Goal: Find specific page/section: Locate item on page

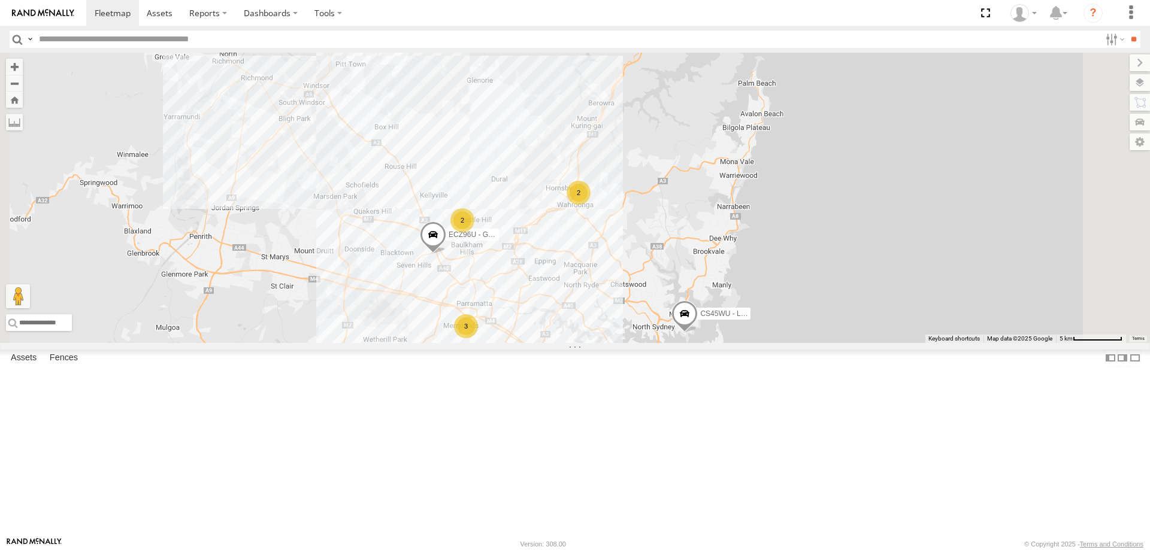
drag, startPoint x: 906, startPoint y: 346, endPoint x: 781, endPoint y: 347, distance: 125.2
click at [781, 343] on div "ECZ96U - Great Wall CS45WU - LDV 3 2 2" at bounding box center [575, 198] width 1150 height 290
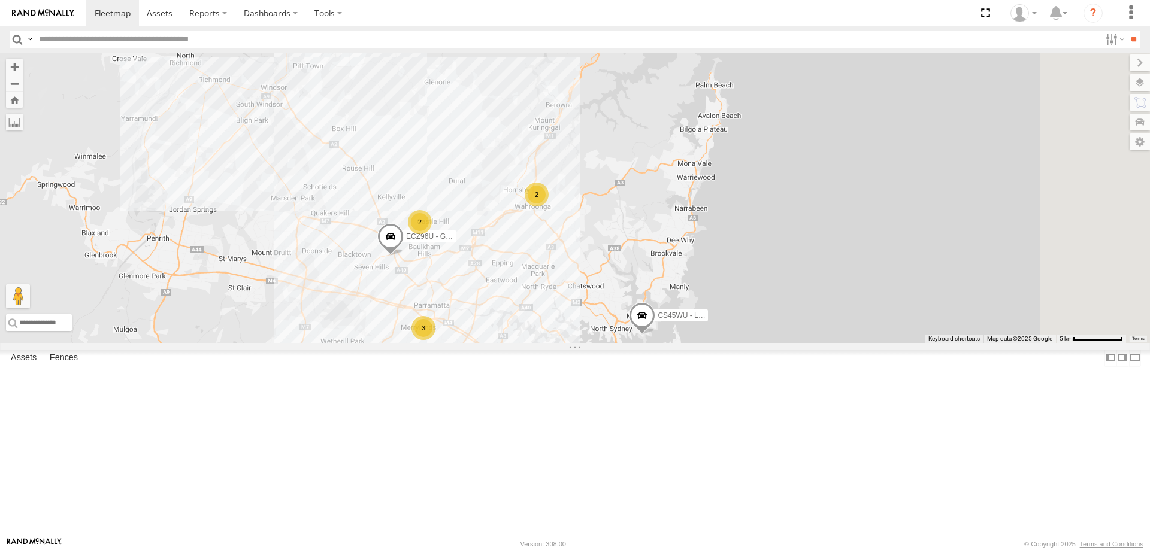
click at [549, 207] on div "2" at bounding box center [537, 195] width 24 height 24
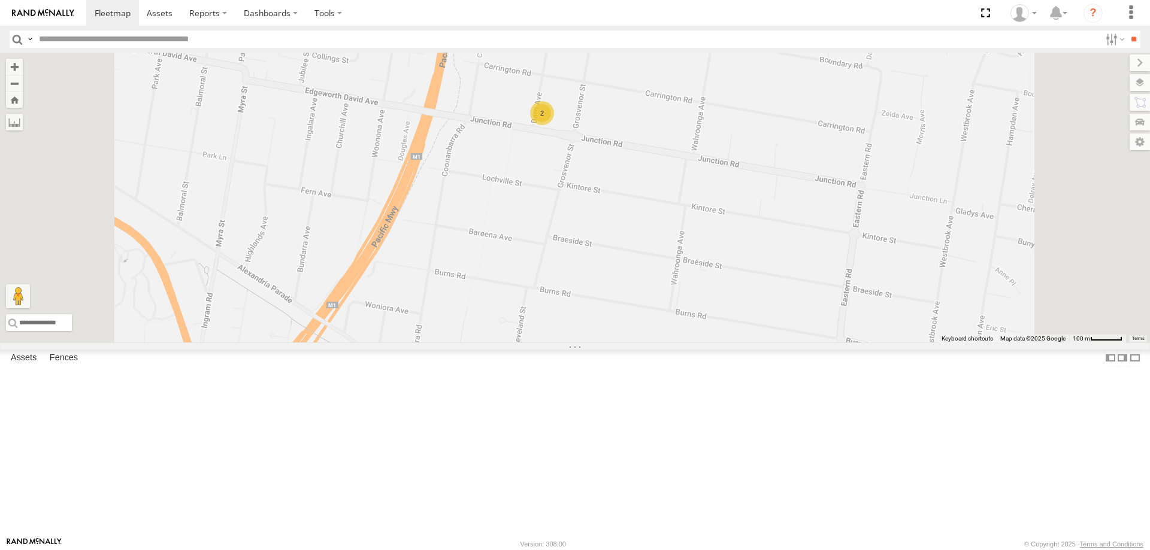
drag, startPoint x: 622, startPoint y: 478, endPoint x: 656, endPoint y: 273, distance: 208.3
click at [656, 273] on div "ECZ96U - Great Wall CS45WU - LDV 2" at bounding box center [575, 198] width 1150 height 290
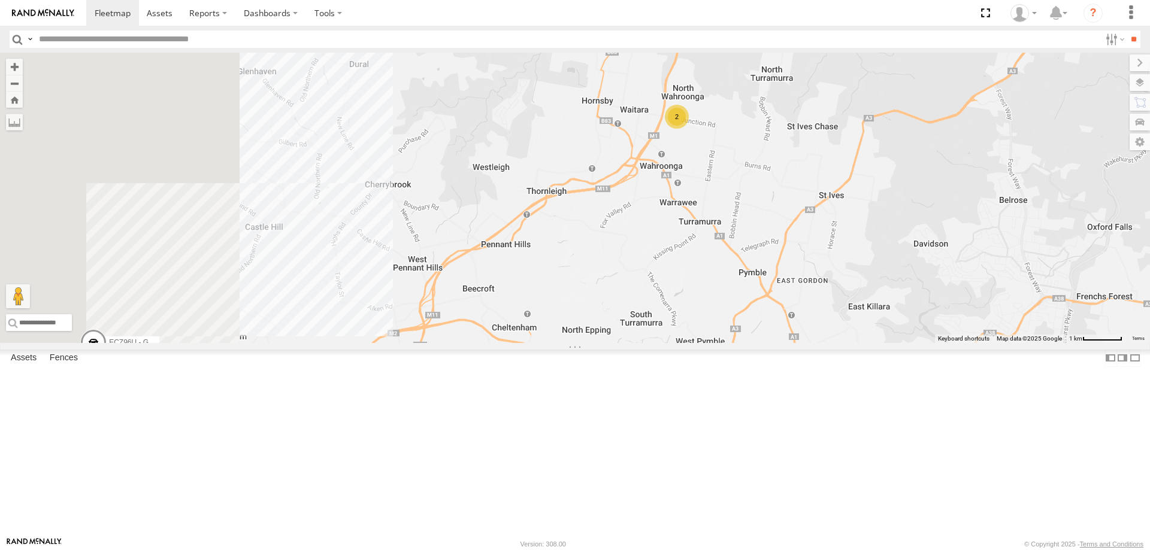
drag, startPoint x: 582, startPoint y: 311, endPoint x: 761, endPoint y: 258, distance: 186.1
click at [761, 258] on div "ECZ96U - Great Wall CS45WU - LDV 2" at bounding box center [575, 198] width 1150 height 290
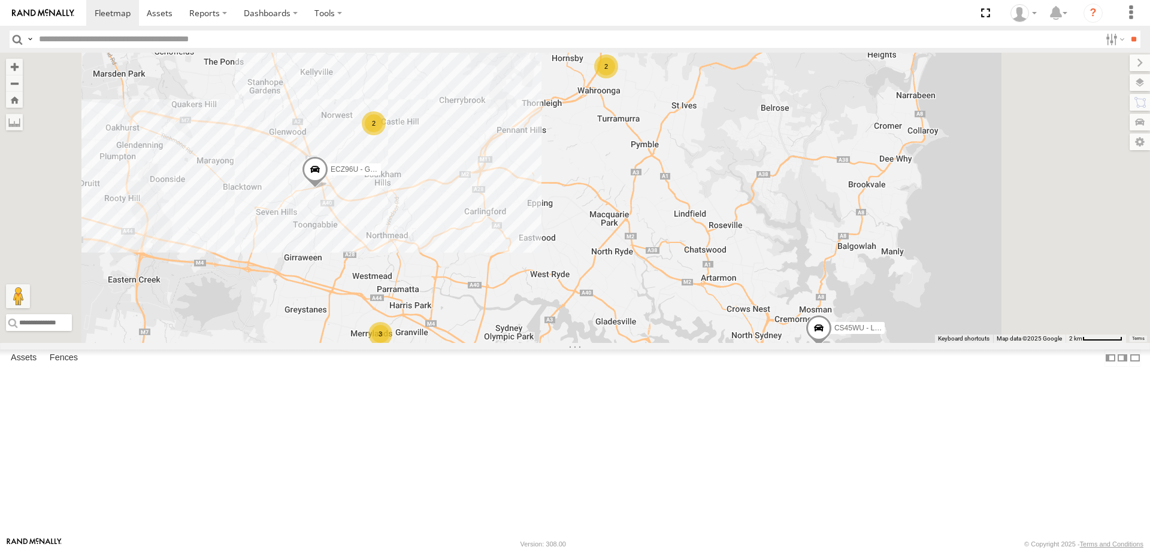
drag, startPoint x: 567, startPoint y: 429, endPoint x: 519, endPoint y: 354, distance: 88.9
click at [519, 343] on div "ECZ96U - Great Wall CS45WU - LDV 3 2 2" at bounding box center [575, 198] width 1150 height 290
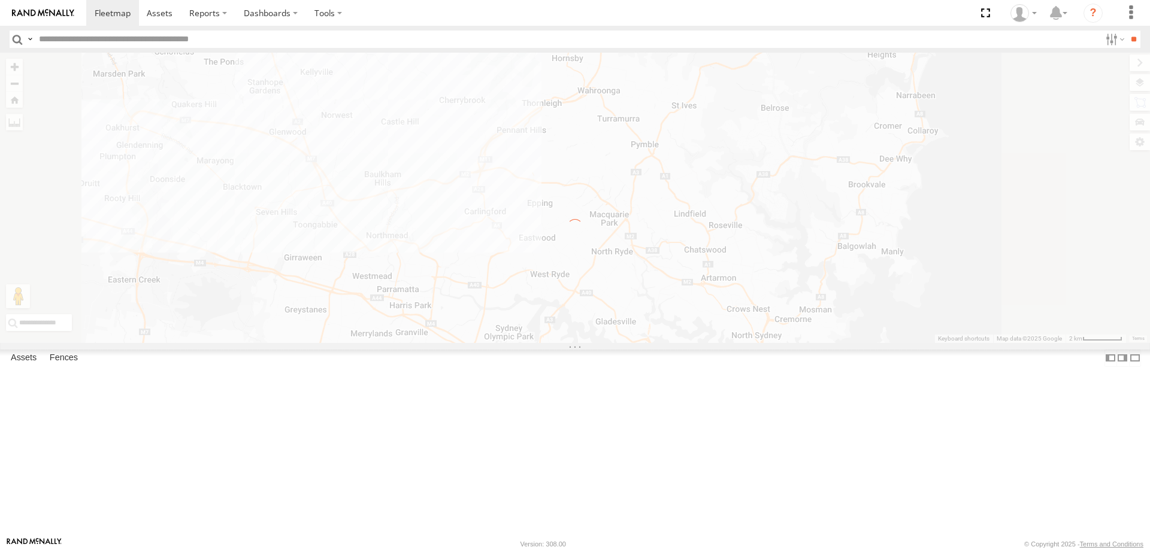
drag, startPoint x: 608, startPoint y: 237, endPoint x: 730, endPoint y: 237, distance: 122.2
click at [730, 237] on div "← Move left → Move right ↑ Move up ↓ Move down + Zoom in - Zoom out Home Jump l…" at bounding box center [575, 198] width 1150 height 290
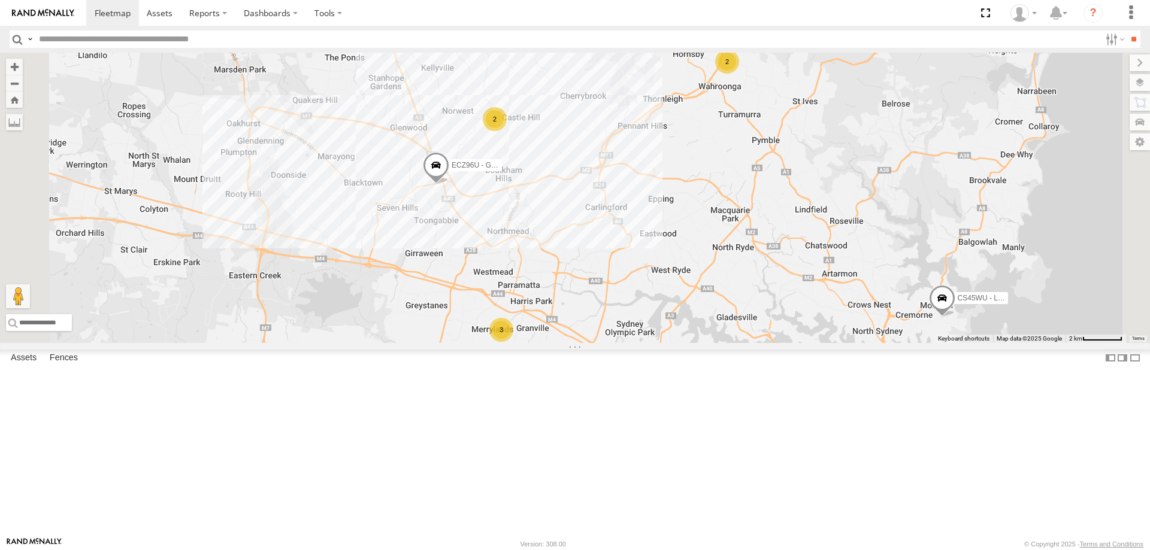
drag, startPoint x: 468, startPoint y: 224, endPoint x: 599, endPoint y: 220, distance: 131.2
click at [599, 220] on div "ECZ96U - Great Wall CS45WU - LDV 3 2 2" at bounding box center [575, 198] width 1150 height 290
click at [449, 184] on span at bounding box center [436, 168] width 26 height 32
click at [591, 343] on div "ECZ96U - Great Wall CS45WU - LDV 3 2 2 ECZ96U - Great Wall A/C Techs [PERSON_NA…" at bounding box center [575, 198] width 1150 height 290
click at [513, 342] on div "3" at bounding box center [501, 330] width 24 height 24
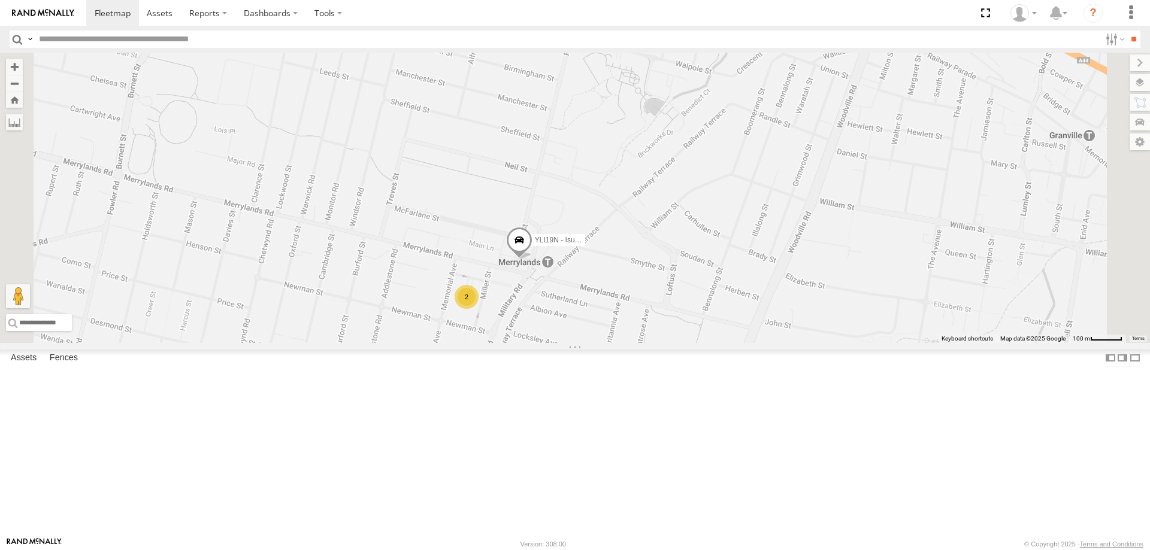
click at [532, 259] on span at bounding box center [519, 243] width 26 height 32
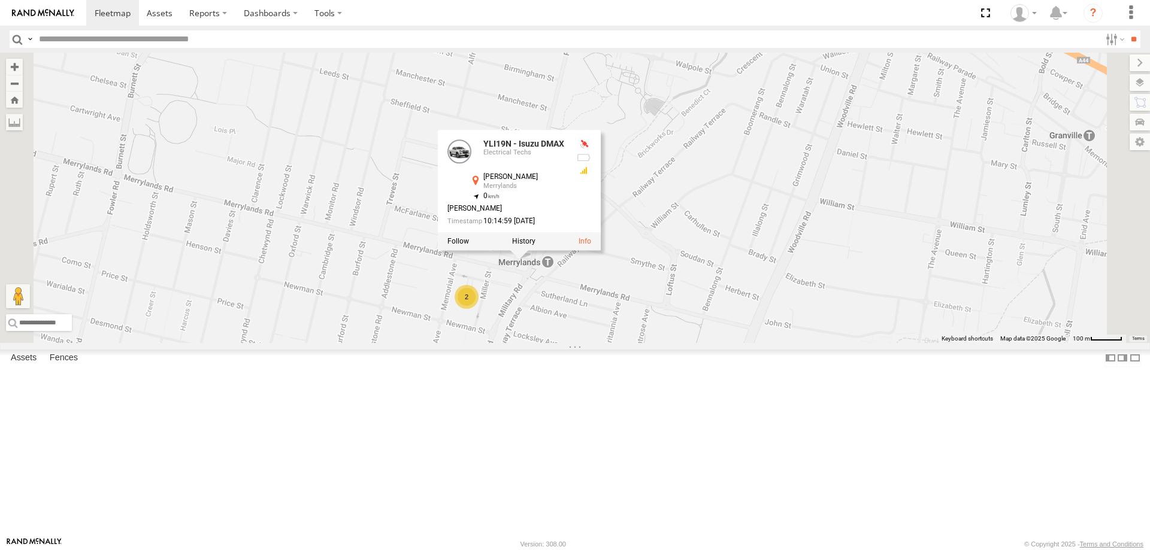
click at [477, 343] on div "ECZ96U - Great Wall CS45WU - LDV YLI19N - Isuzu DMAX 2 YLI19N - Isuzu DMAX Elec…" at bounding box center [575, 198] width 1150 height 290
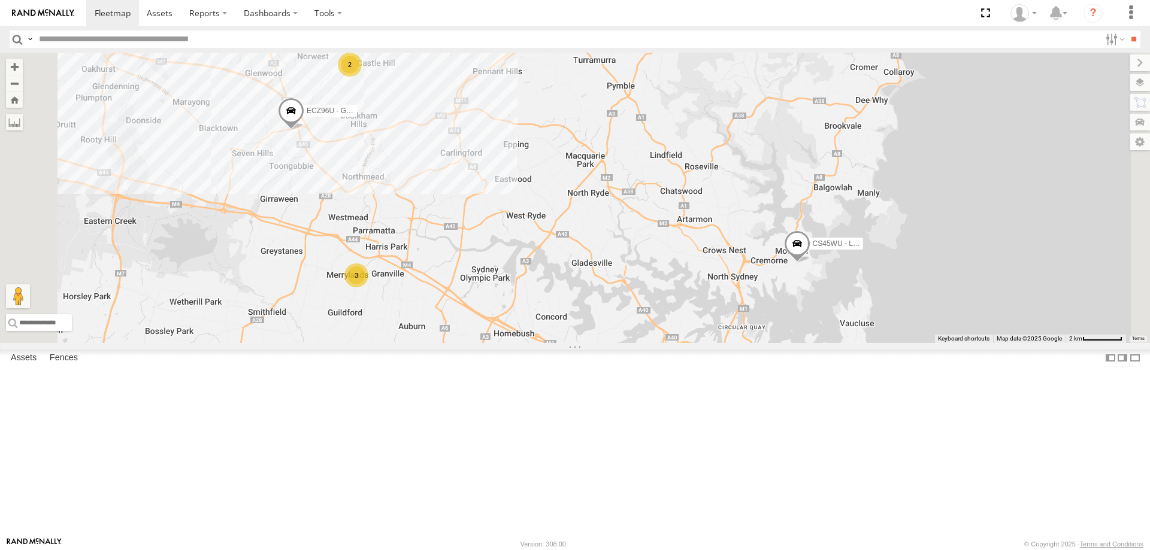
drag, startPoint x: 541, startPoint y: 265, endPoint x: 627, endPoint y: 279, distance: 86.8
click at [627, 279] on div "ECZ96U - Great Wall CS45WU - LDV 3 2 2" at bounding box center [575, 198] width 1150 height 290
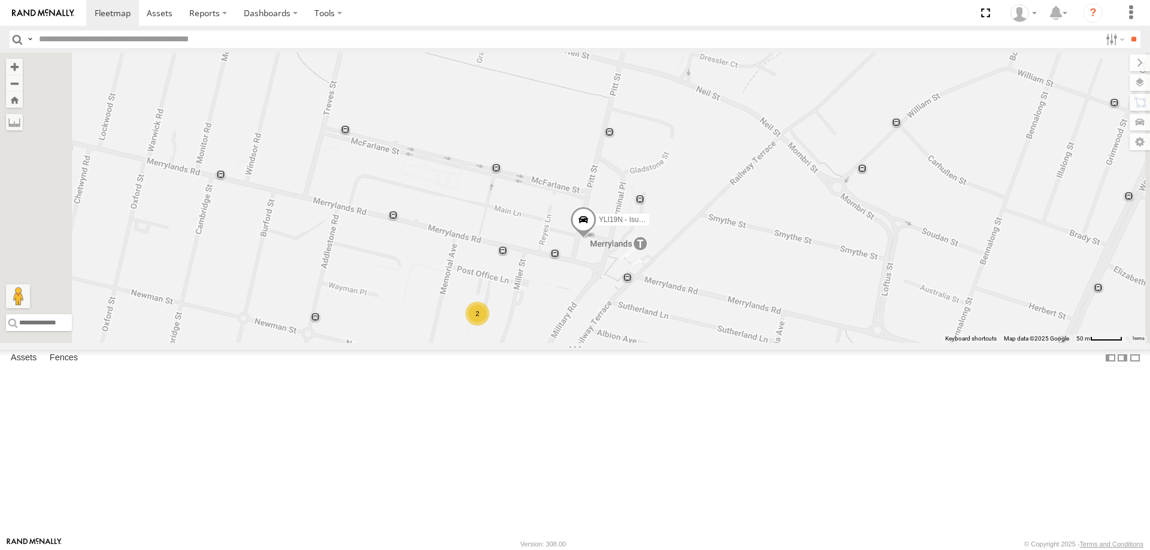
click at [597, 239] on span at bounding box center [583, 223] width 26 height 32
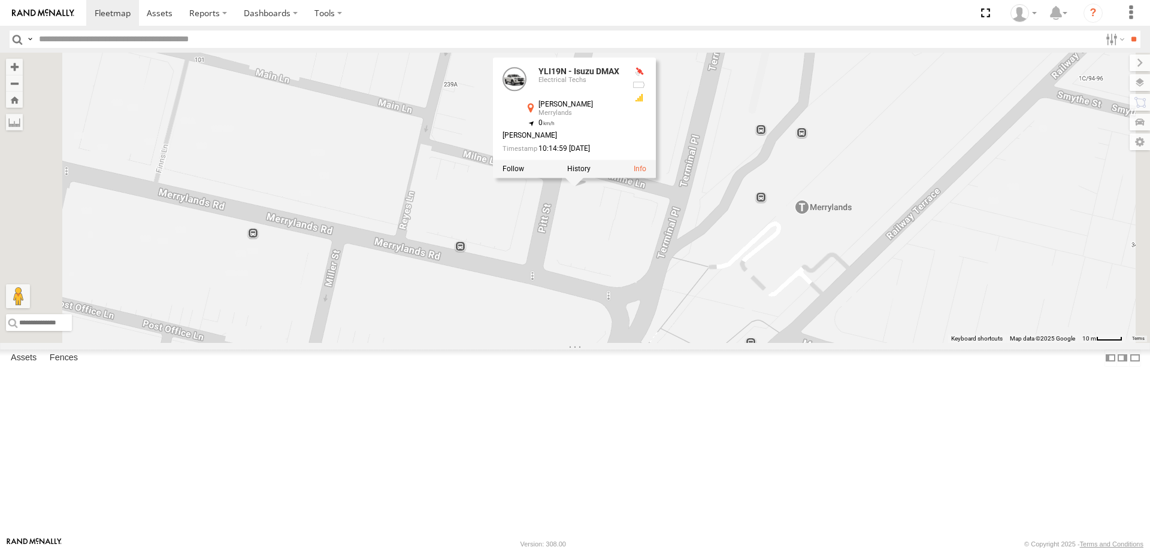
click at [737, 334] on div "ECZ96U - Great Wall CS45WU - LDV YLI19N - Isuzu DMAX YLI19N - Isuzu DMAX Electr…" at bounding box center [575, 198] width 1150 height 290
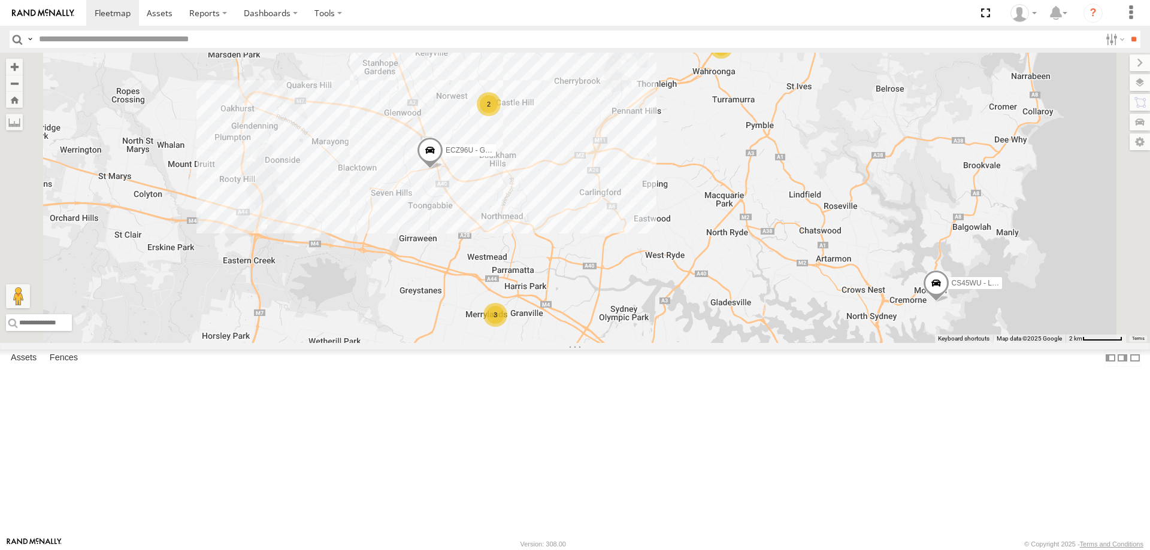
drag, startPoint x: 782, startPoint y: 198, endPoint x: 693, endPoint y: 301, distance: 135.9
click at [693, 301] on div "ECZ96U - Great Wall CS45WU - LDV 3 2 2" at bounding box center [575, 198] width 1150 height 290
